Goal: Check status: Check status

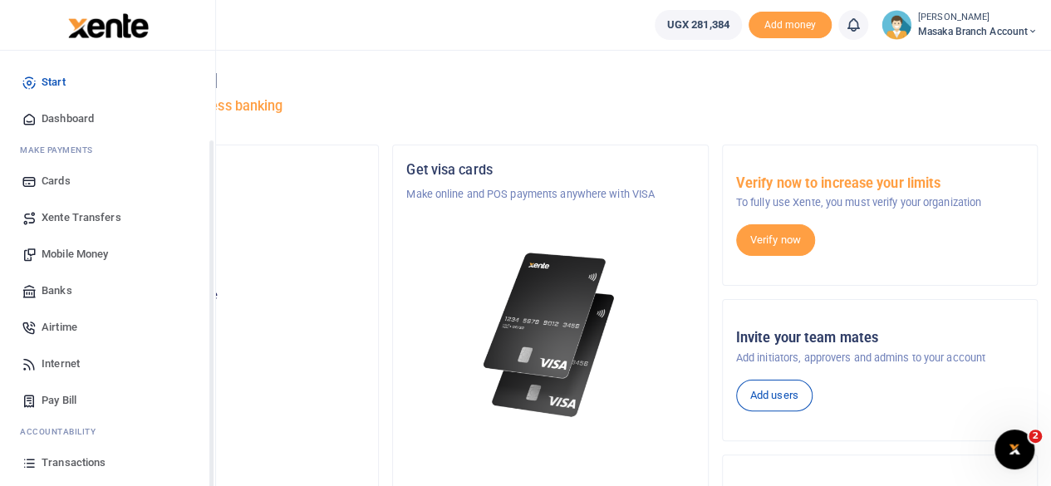
scroll to position [106, 0]
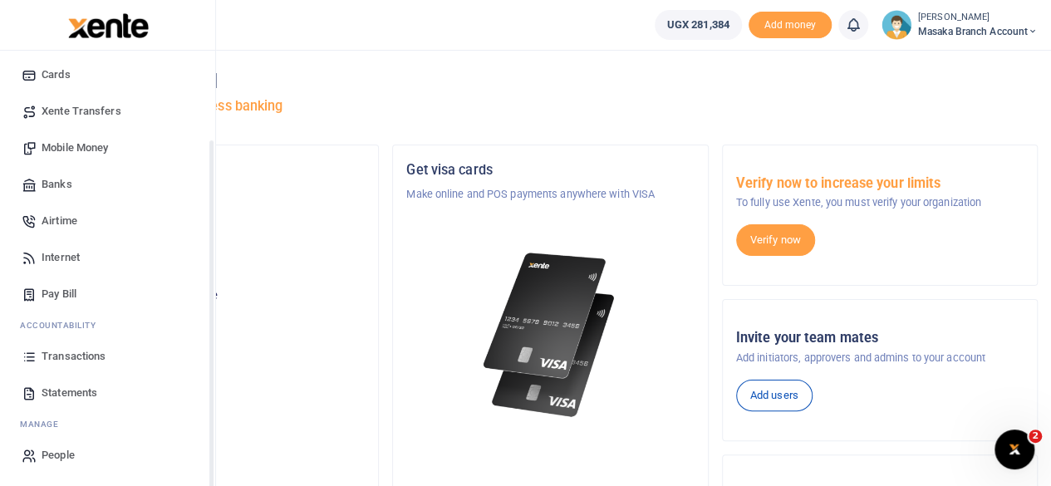
click at [210, 452] on div "Start Dashboard M ake Payments Cards Xente Transfers Mobile Money Banks Airtime…" at bounding box center [107, 215] width 215 height 542
click at [69, 396] on span "Statements" at bounding box center [70, 393] width 56 height 17
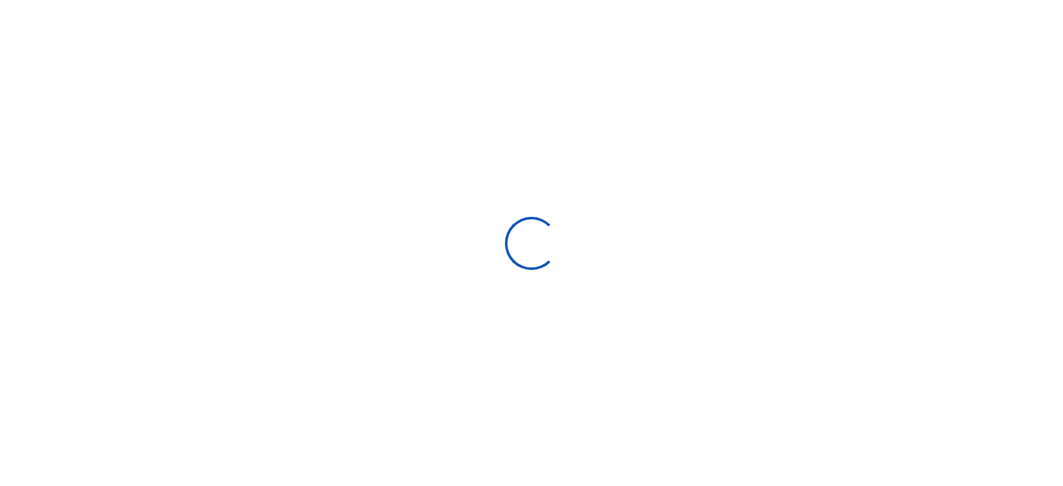
select select "ALL"
type input "08/03/2025 - 09/01/2025"
